Goal: Information Seeking & Learning: Learn about a topic

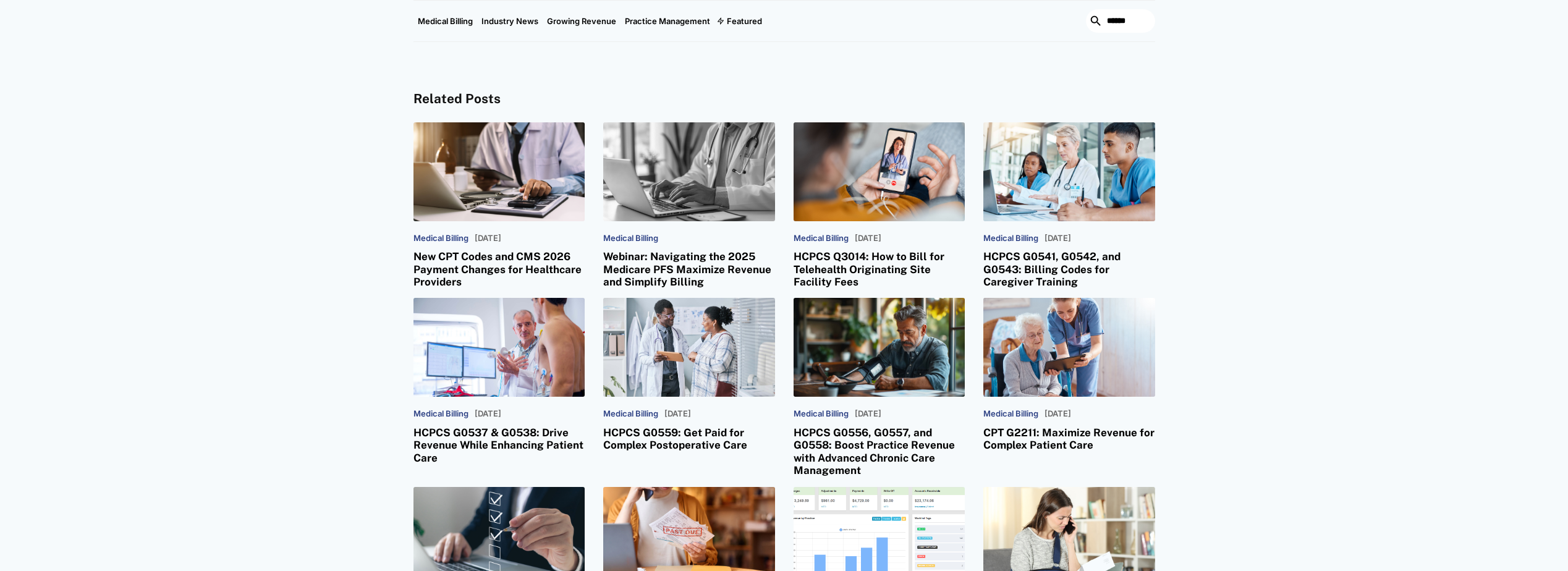
scroll to position [3215, 0]
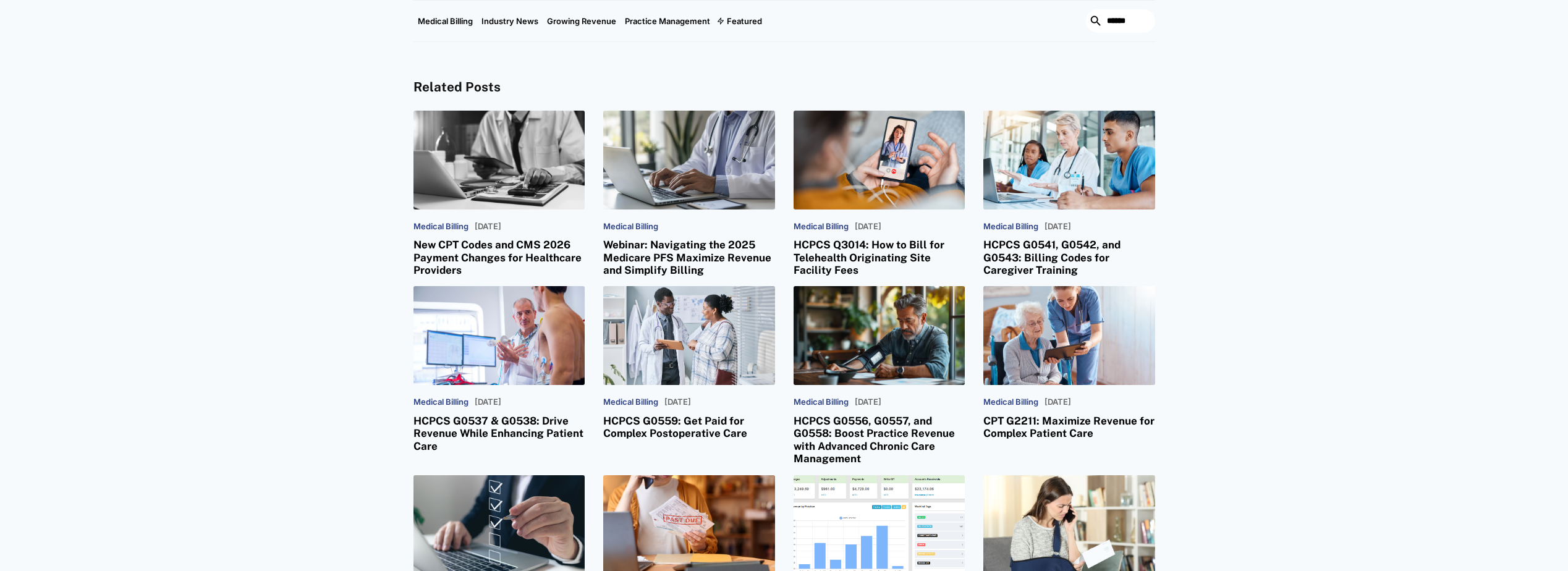
click at [461, 238] on h3 "New CPT Codes and CMS 2026 Payment Changes for Healthcare Providers" at bounding box center [500, 257] width 172 height 38
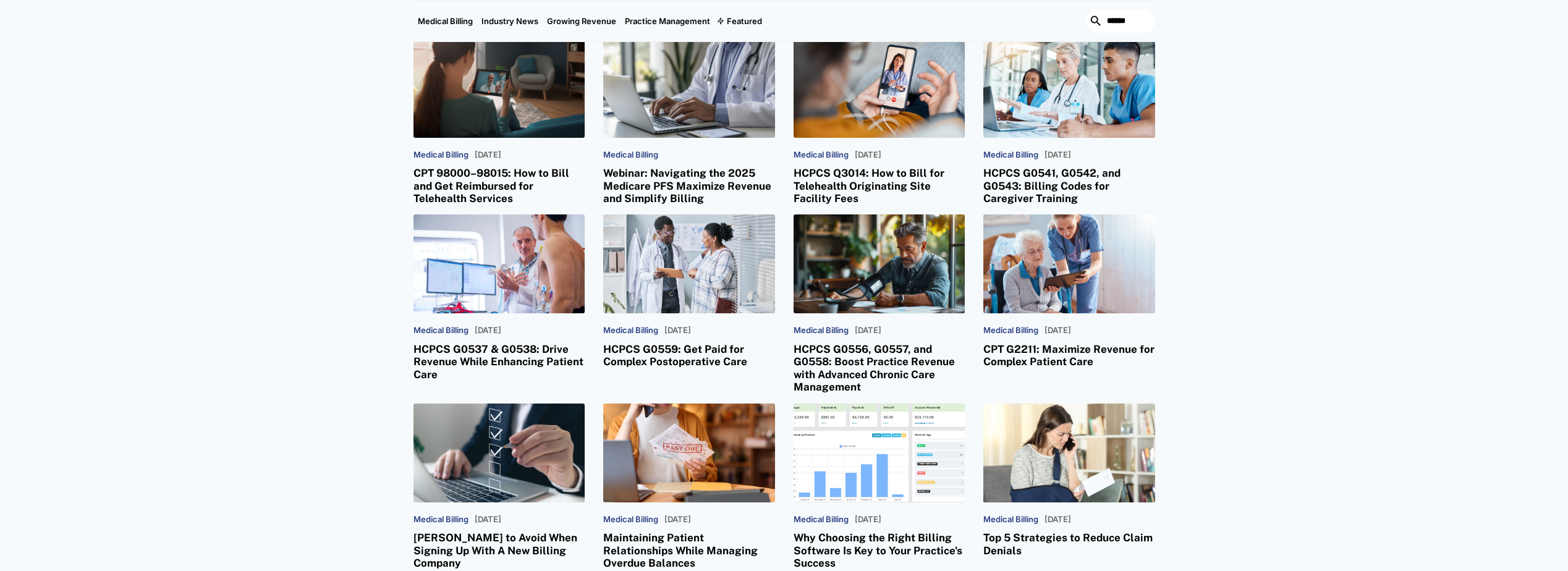
scroll to position [1855, 0]
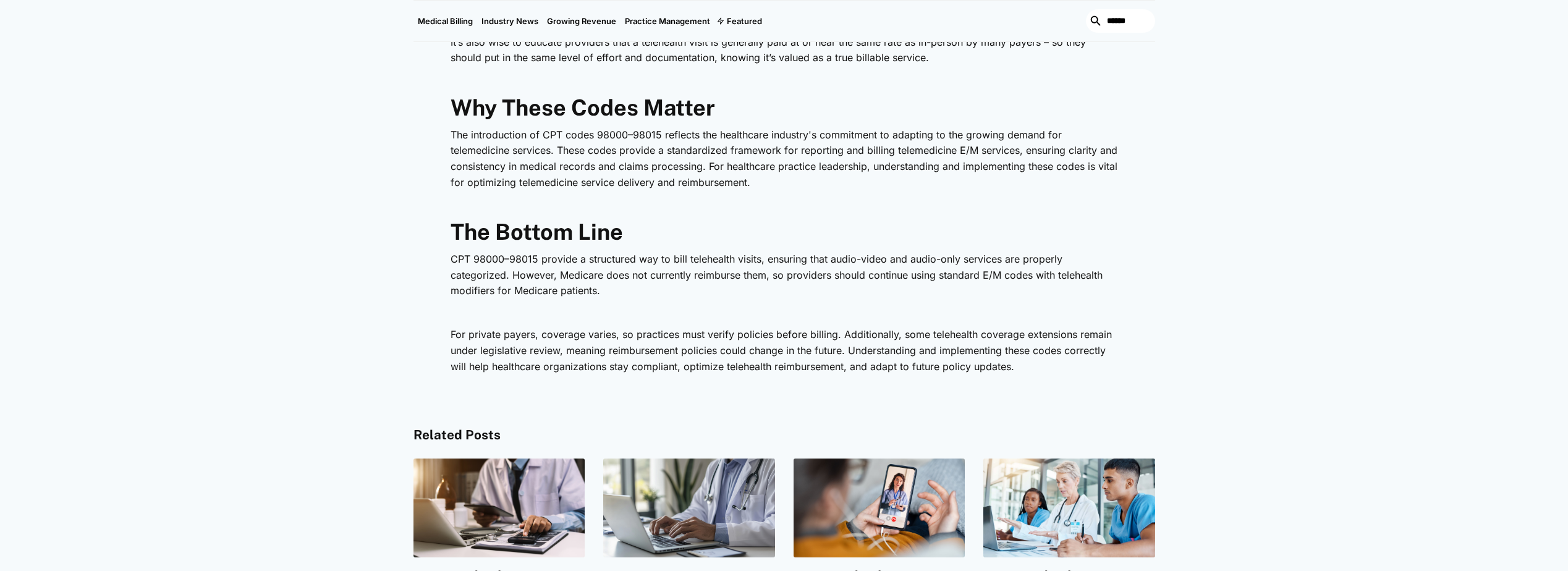
scroll to position [2968, 0]
